Goal: Find specific page/section: Find specific page/section

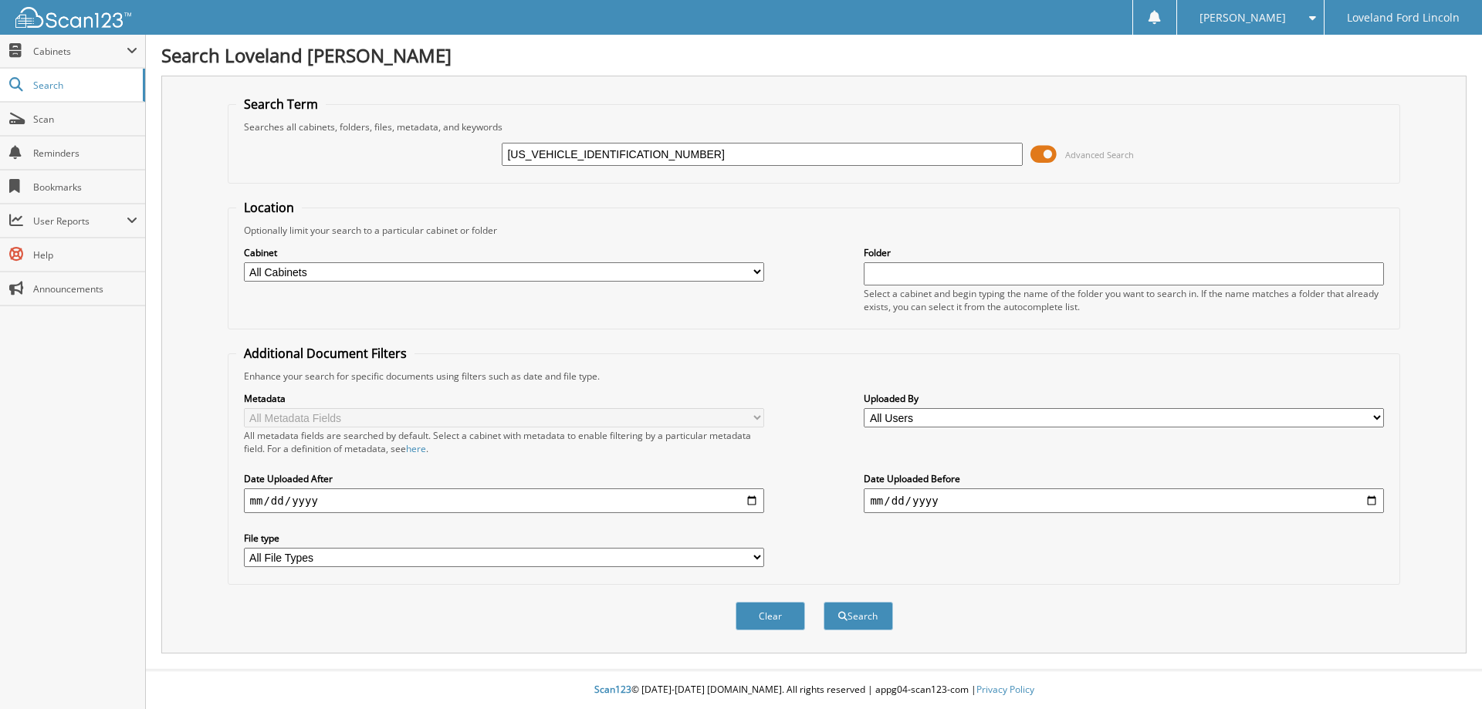
type input "[US_VEHICLE_IDENTIFICATION_NUMBER]"
click at [823, 602] on button "Search" at bounding box center [857, 616] width 69 height 29
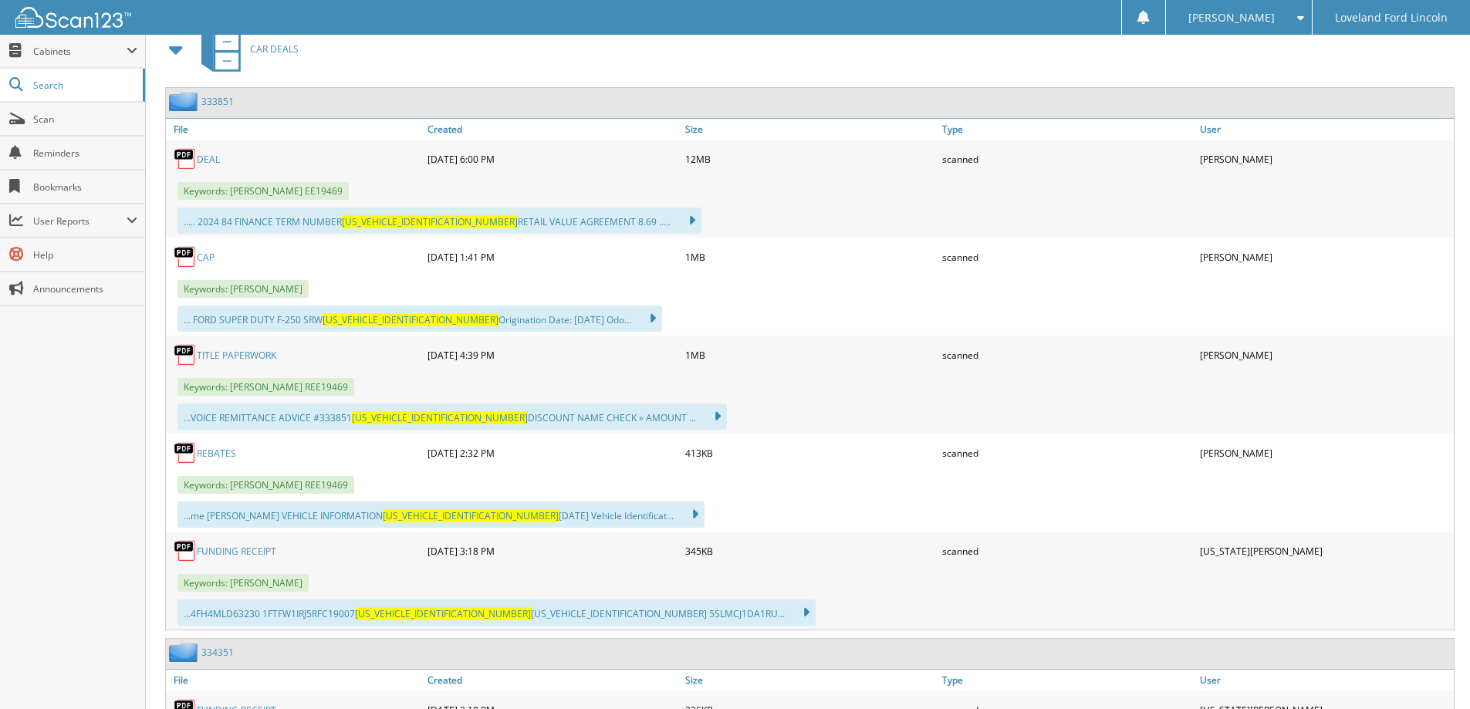
scroll to position [696, 0]
click at [212, 158] on link "DEAL" at bounding box center [208, 160] width 23 height 13
